Goal: Transaction & Acquisition: Purchase product/service

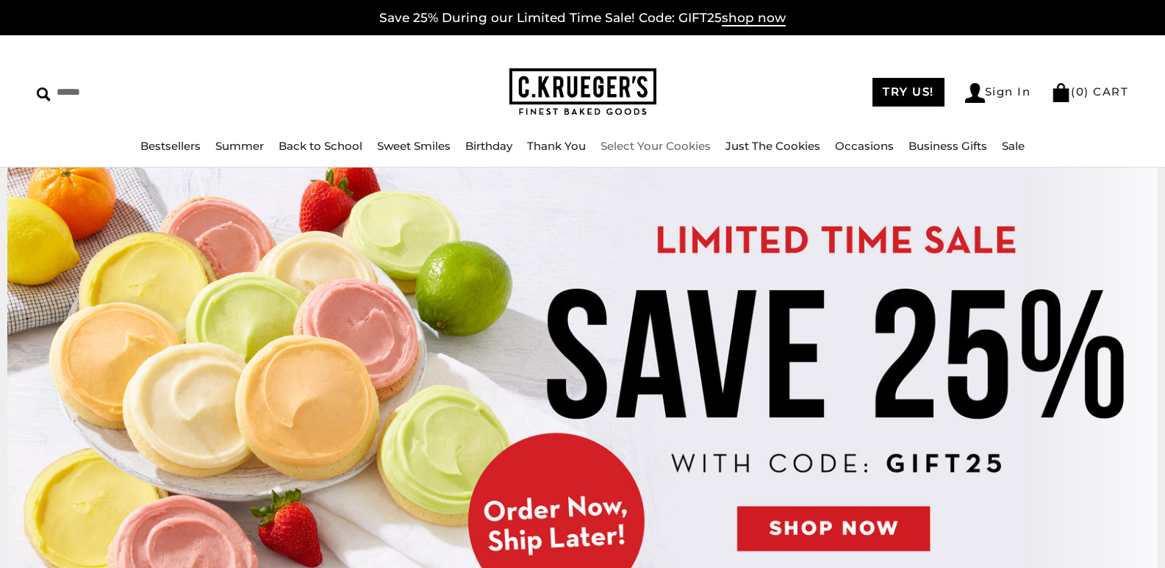
click at [653, 143] on link "Select Your Cookies" at bounding box center [655, 146] width 110 height 14
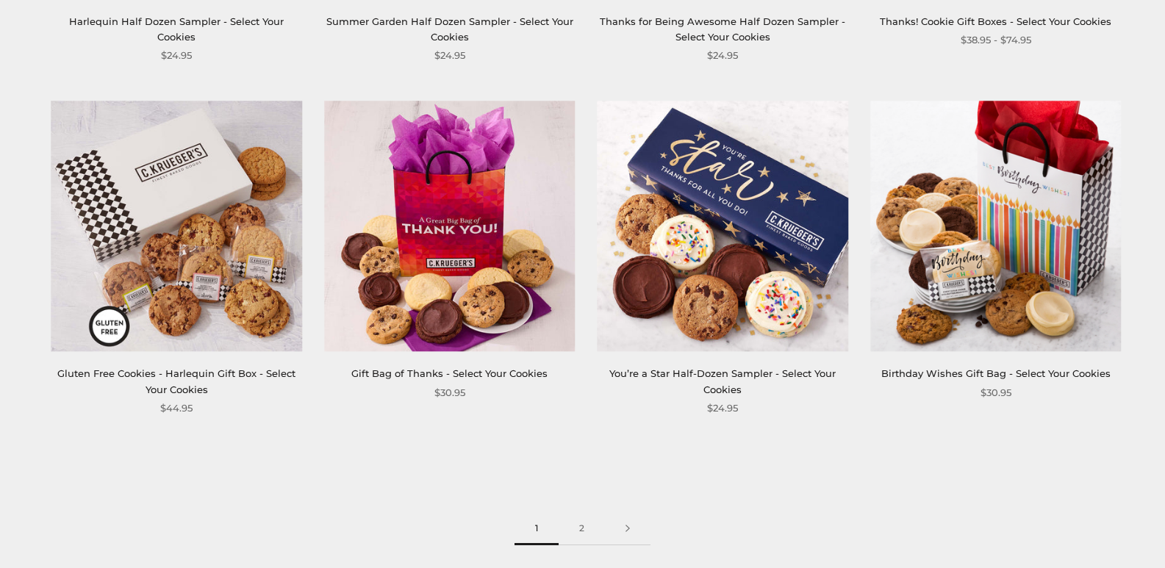
scroll to position [2205, 0]
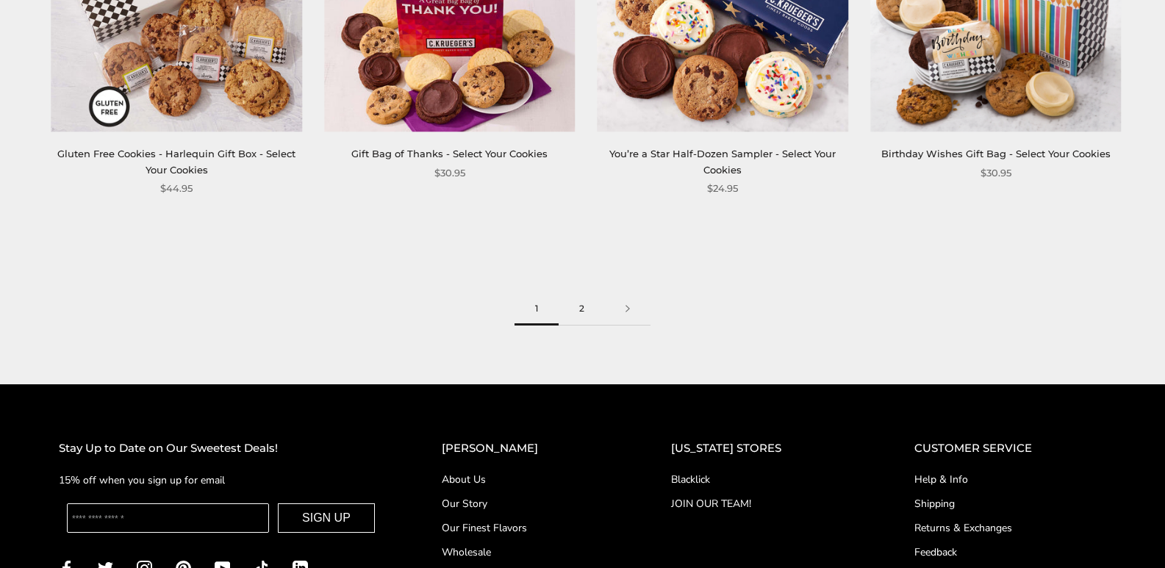
click at [586, 306] on link "2" at bounding box center [582, 308] width 46 height 33
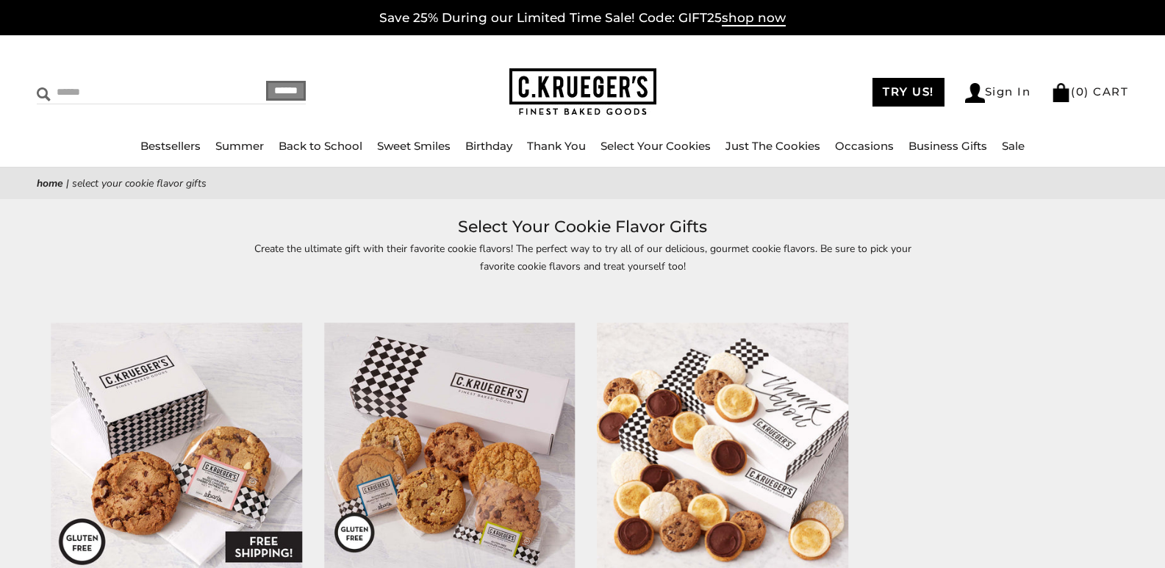
click at [70, 89] on input "Search" at bounding box center [124, 92] width 175 height 23
type input "********"
click at [273, 88] on input "******" at bounding box center [286, 91] width 40 height 20
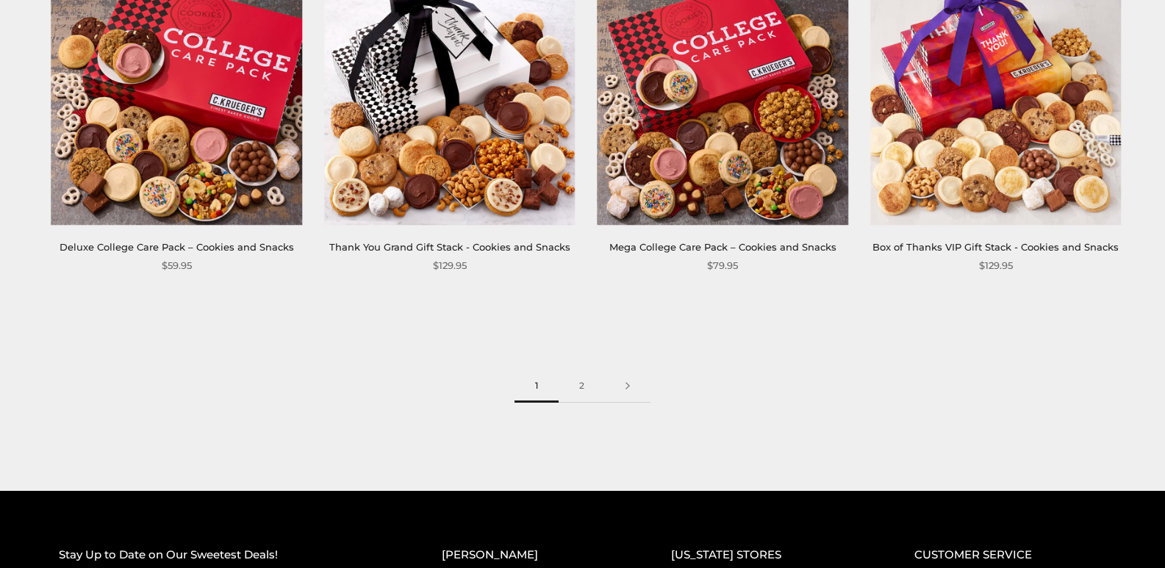
scroll to position [3160, 0]
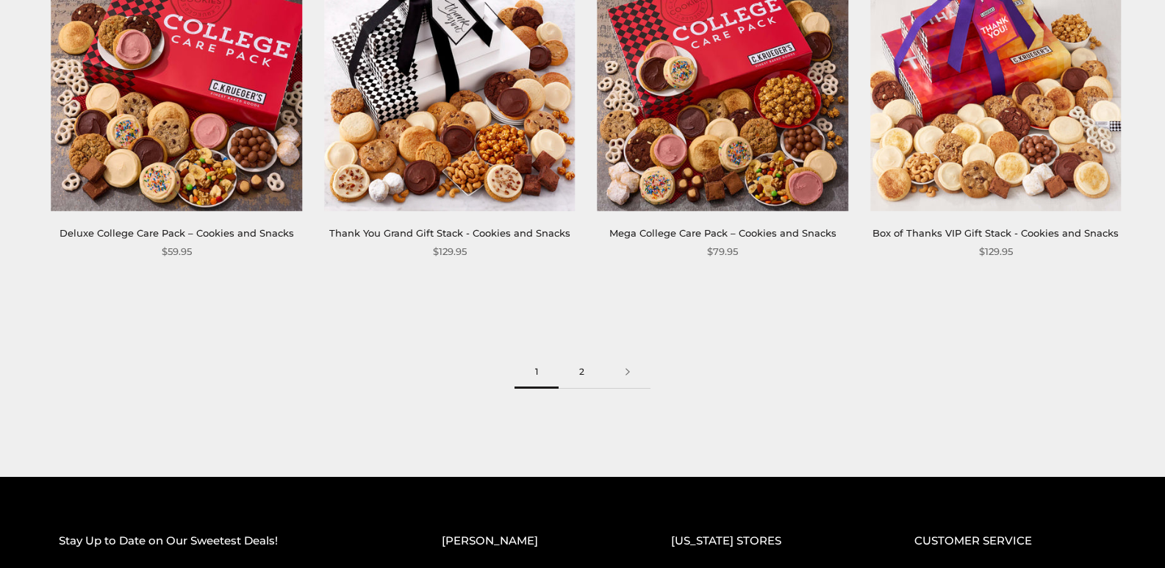
click at [581, 376] on link "2" at bounding box center [582, 372] width 46 height 33
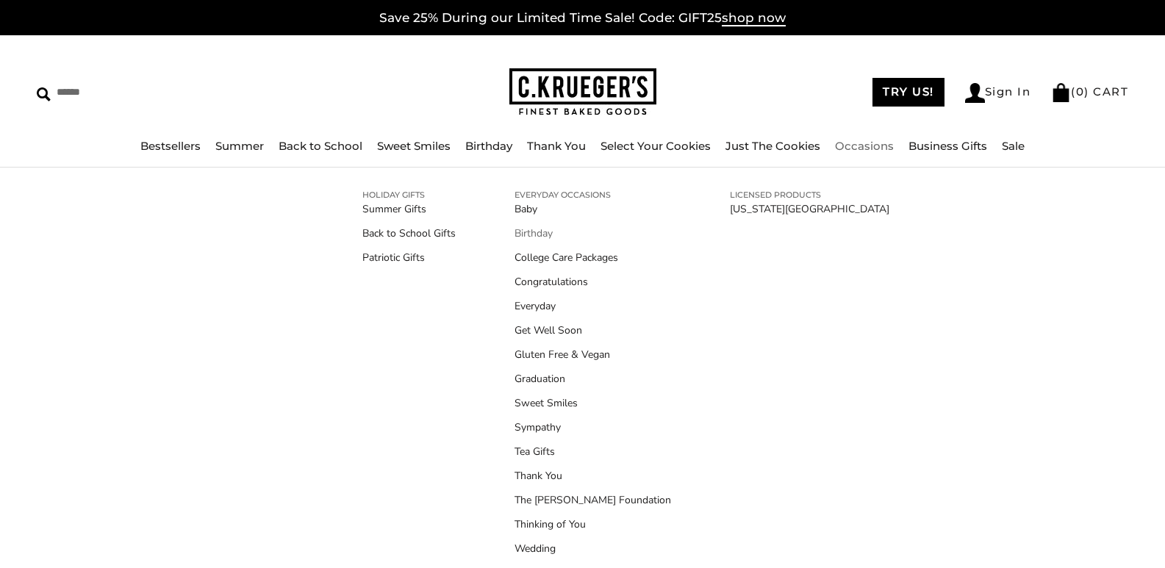
click at [542, 229] on link "Birthday" at bounding box center [592, 233] width 157 height 15
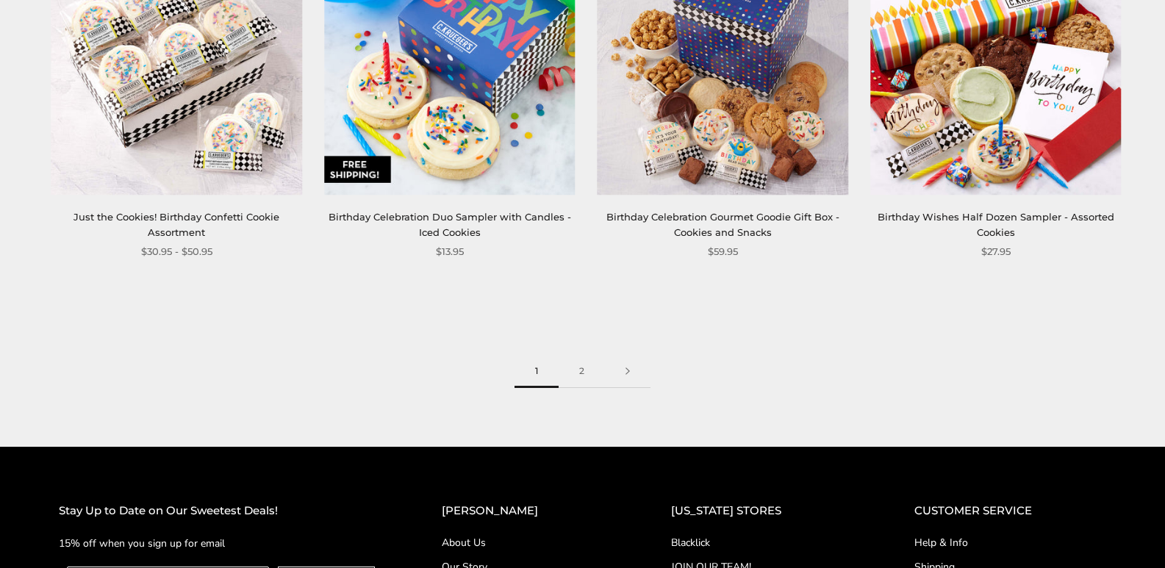
scroll to position [2131, 0]
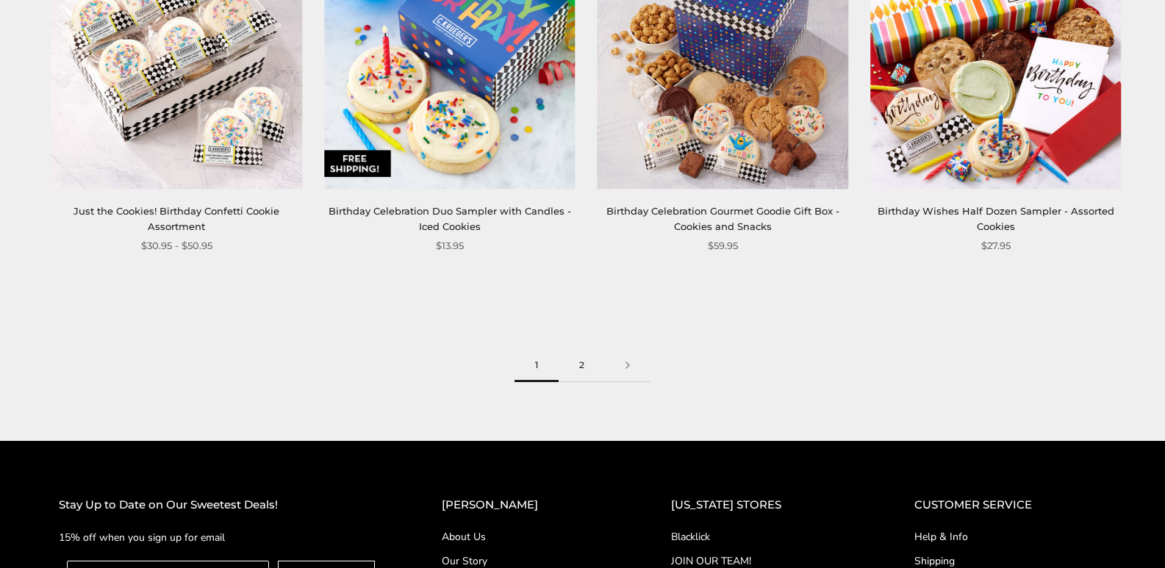
click at [580, 371] on link "2" at bounding box center [582, 365] width 46 height 33
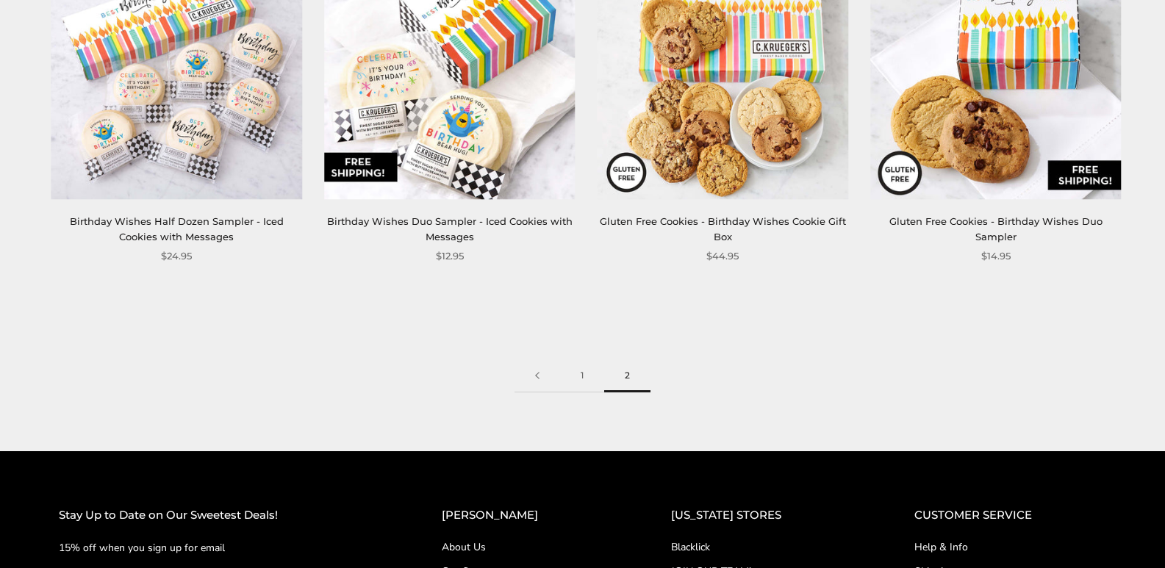
scroll to position [735, 0]
